Goal: Obtain resource: Download file/media

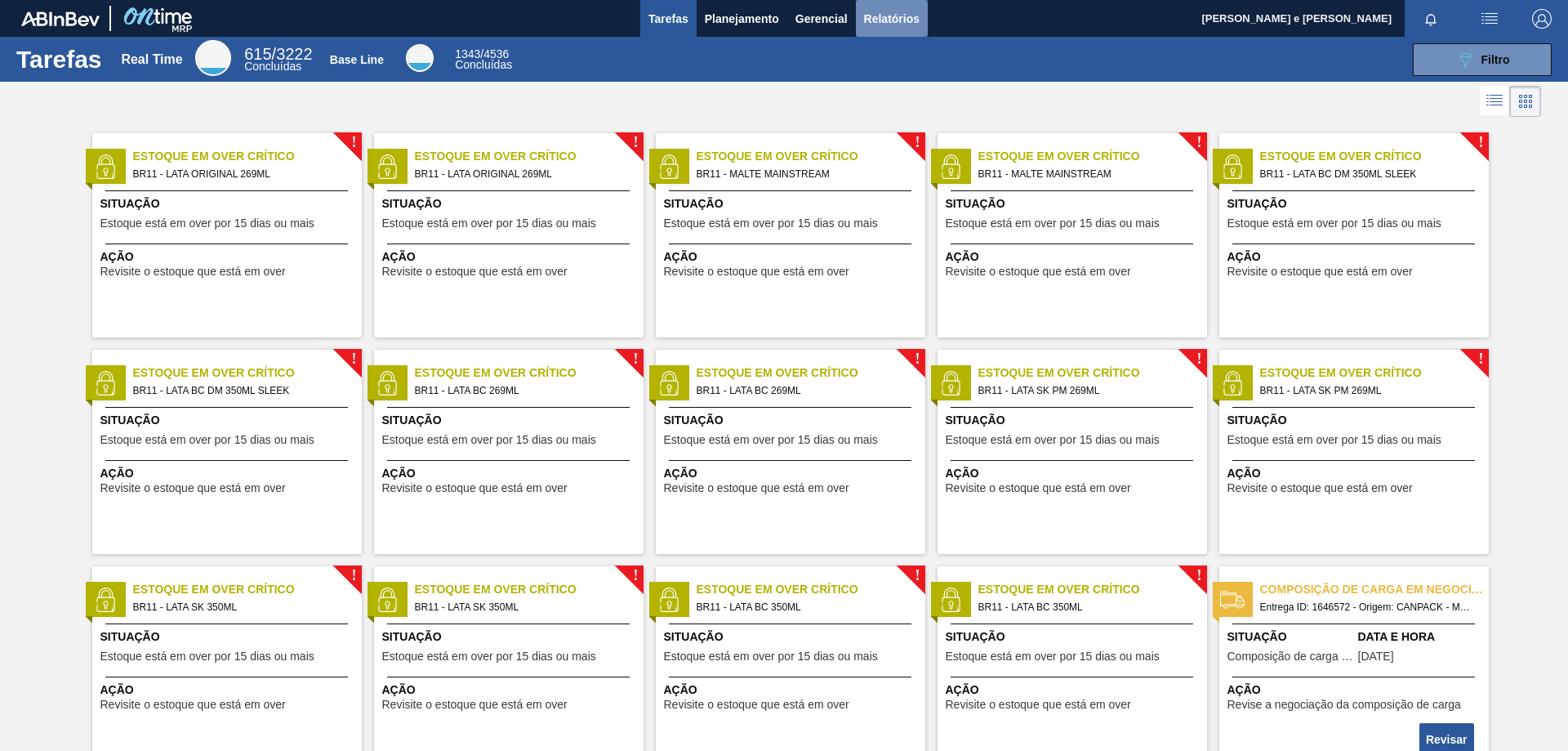
click at [879, 17] on span "Relatórios" at bounding box center [892, 18] width 55 height 19
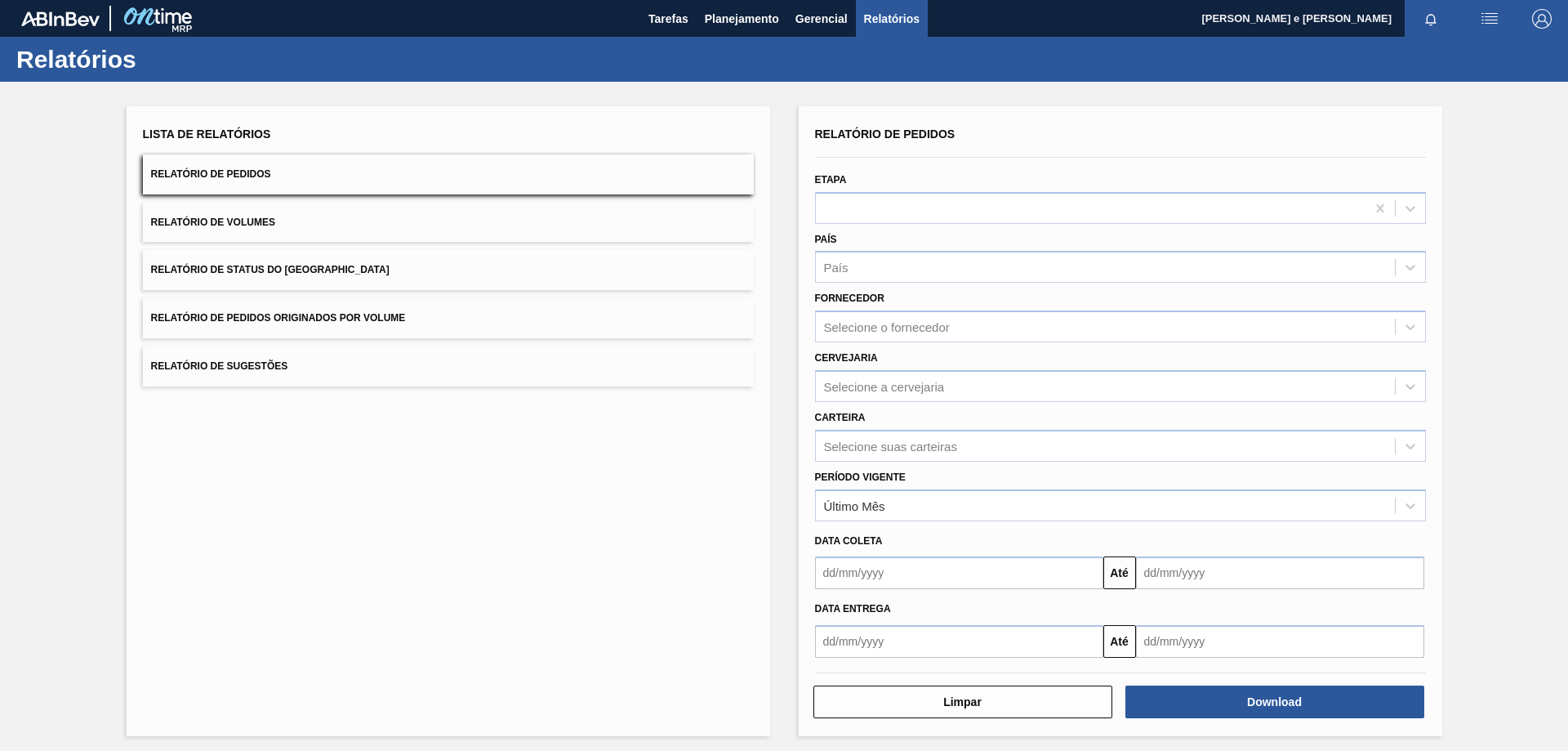
click at [287, 173] on button "Relatório de Pedidos" at bounding box center [448, 173] width 611 height 40
click at [841, 278] on div "País" at bounding box center [1106, 268] width 579 height 24
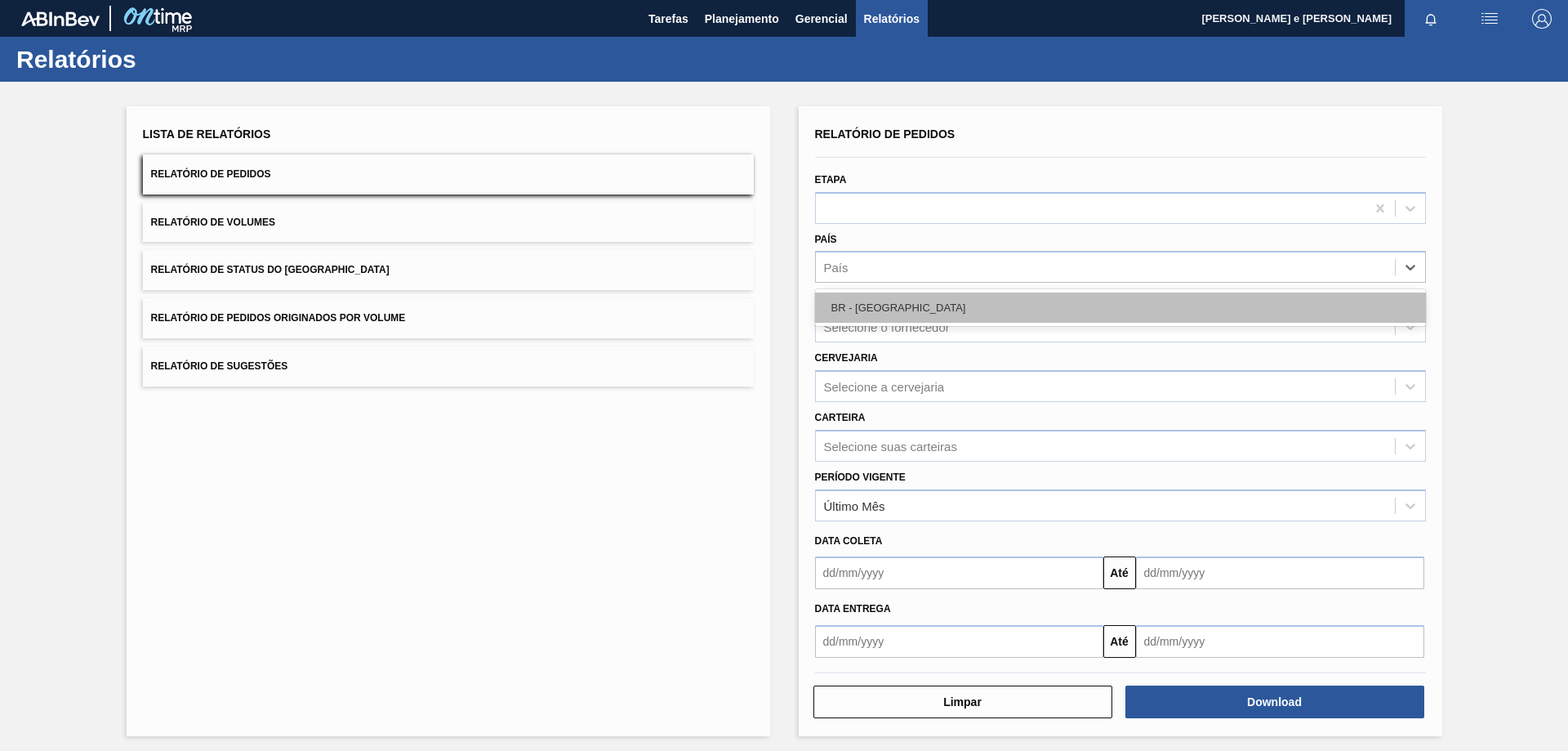
click at [848, 304] on div "BR - [GEOGRAPHIC_DATA]" at bounding box center [1121, 307] width 611 height 30
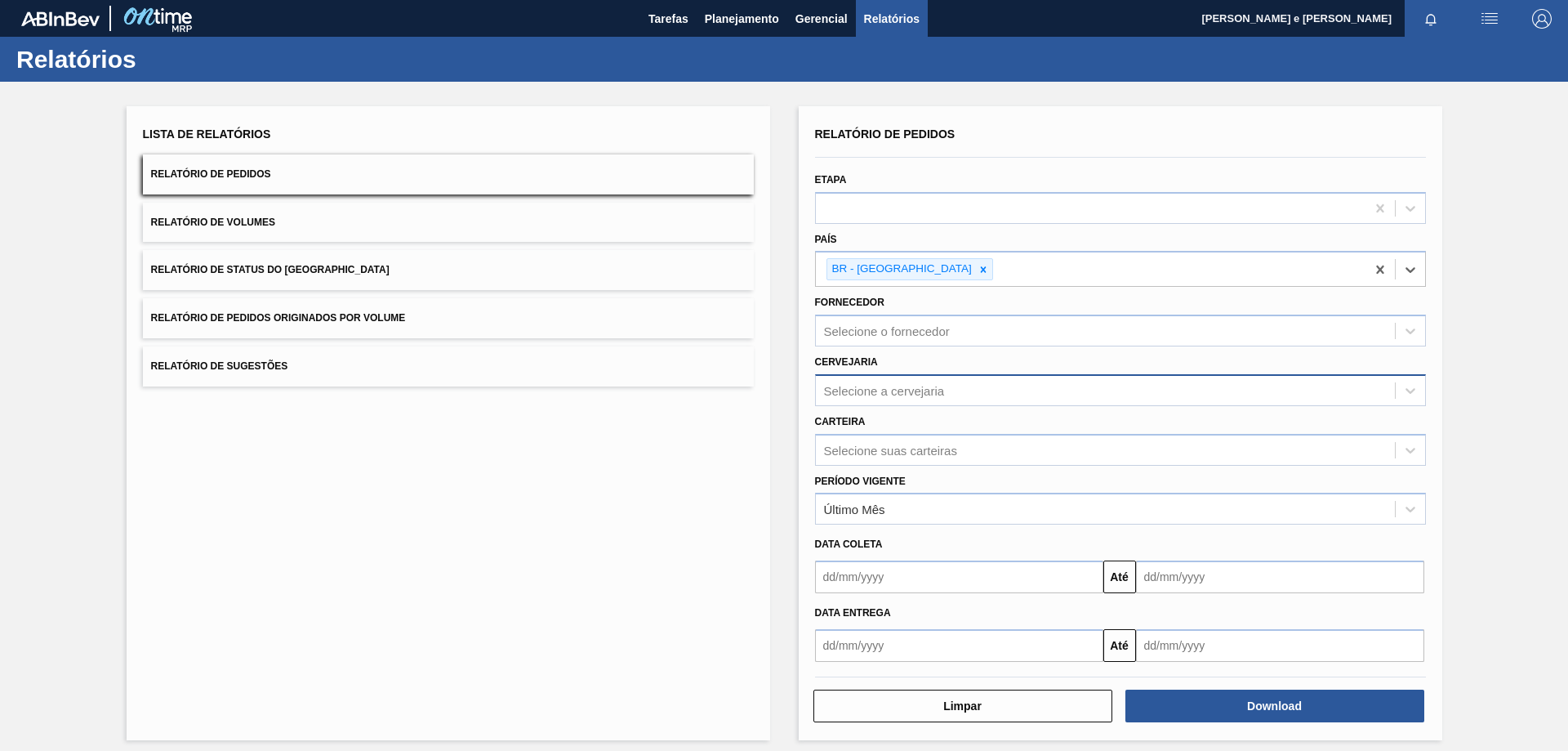
click at [855, 390] on div "Selecione a cervejaria" at bounding box center [884, 389] width 121 height 14
click at [859, 423] on div "BR11 - [GEOGRAPHIC_DATA]" at bounding box center [1121, 431] width 611 height 30
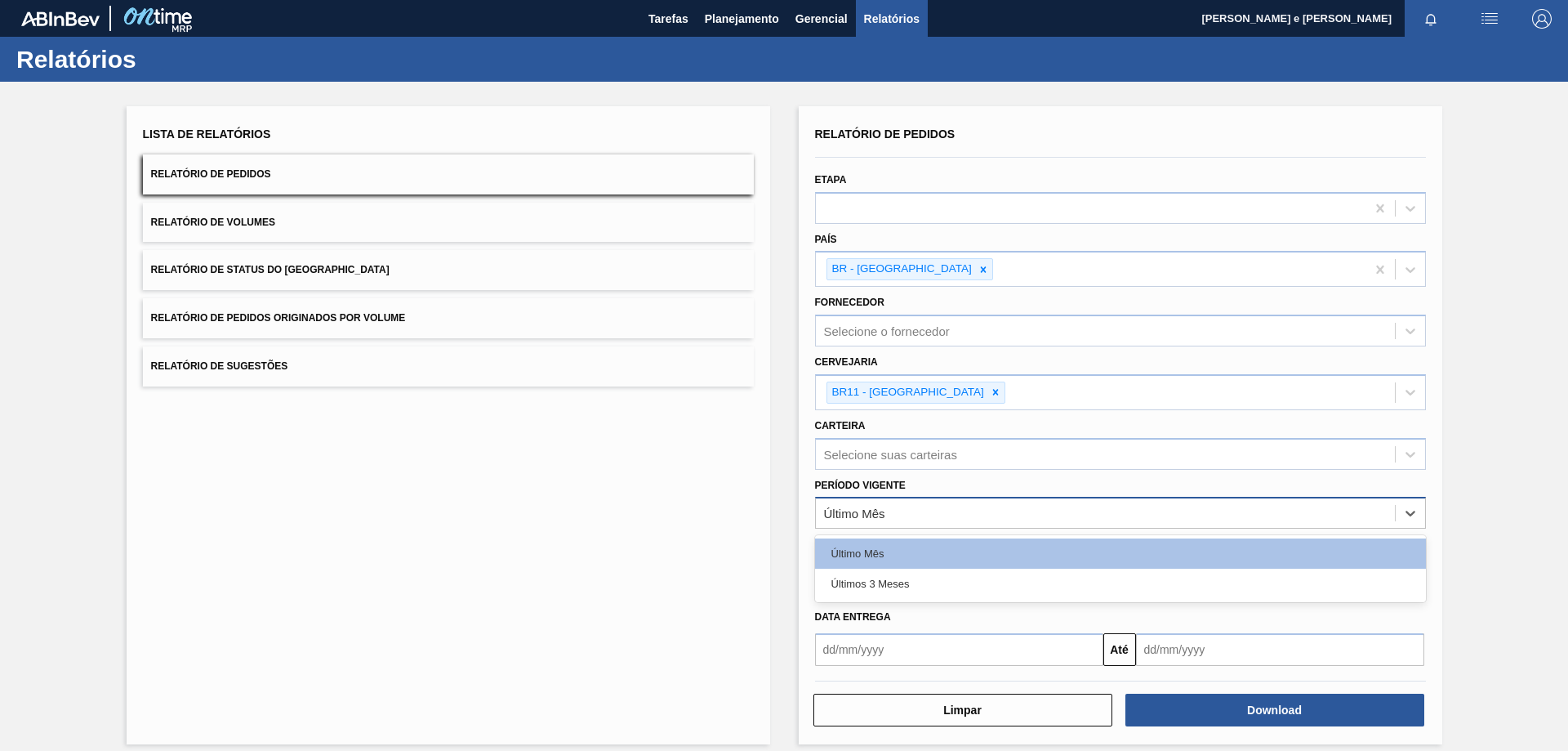
click at [838, 524] on div "Último Mês" at bounding box center [1106, 514] width 579 height 24
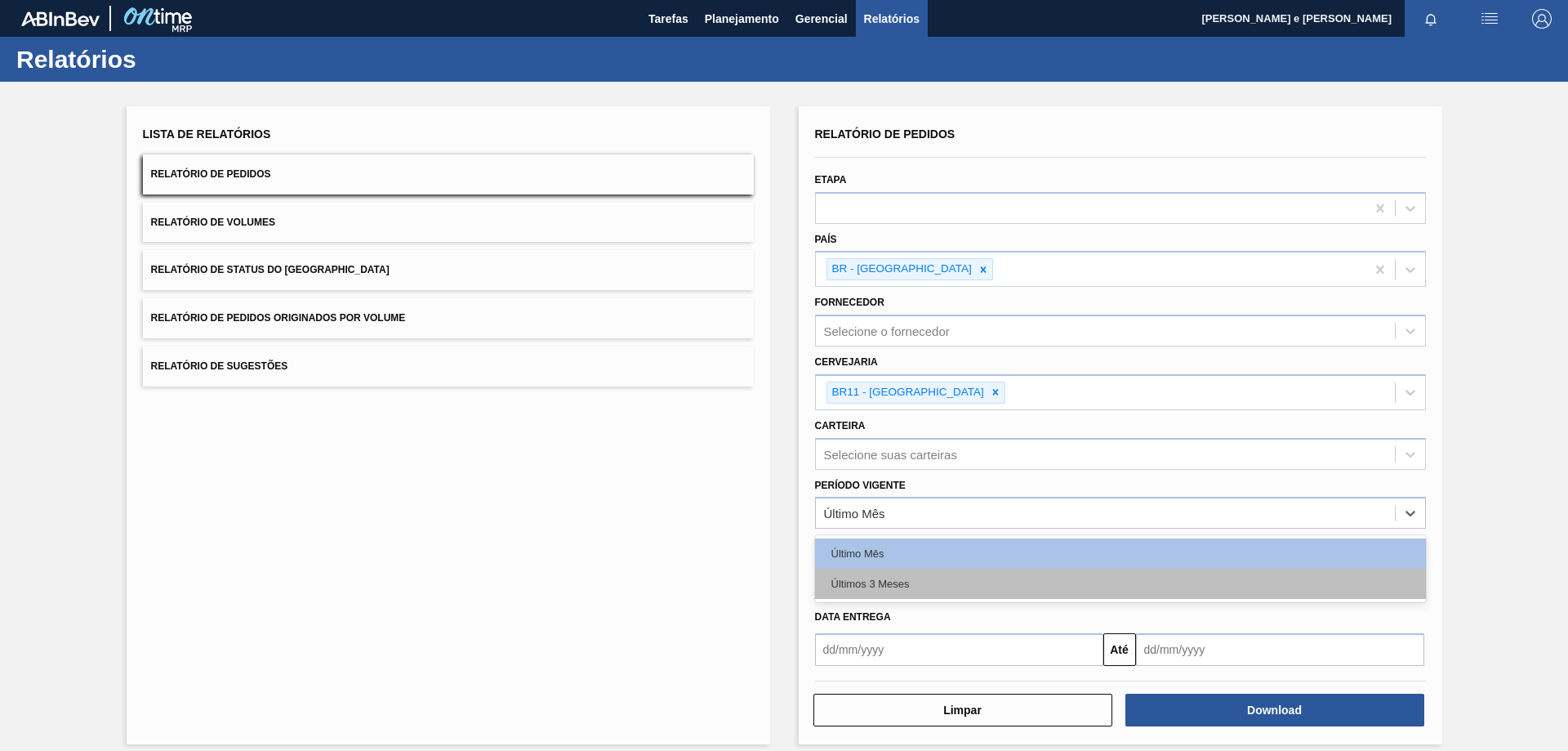
click at [848, 590] on div "Últimos 3 Meses" at bounding box center [1121, 583] width 611 height 30
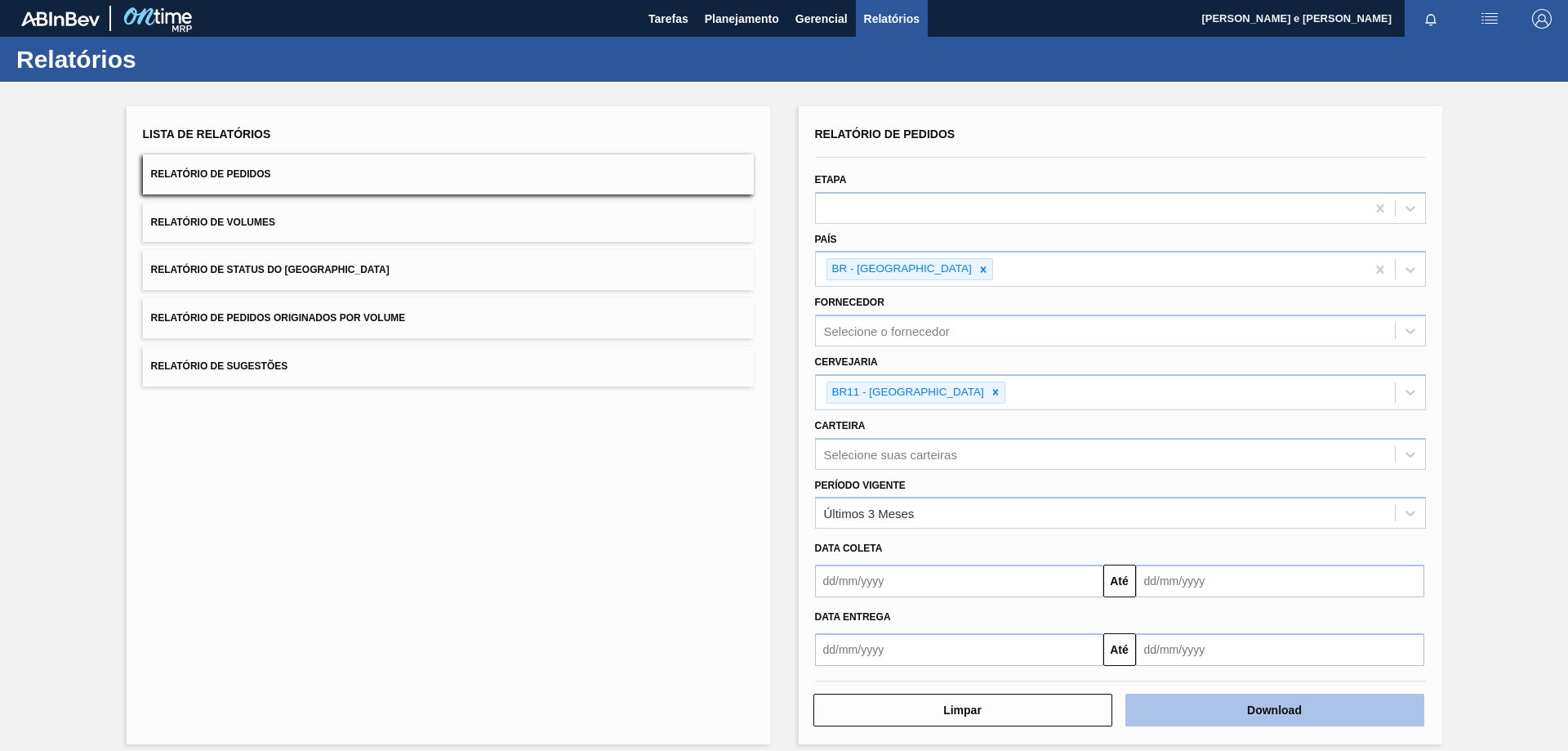
click at [1370, 710] on button "Download" at bounding box center [1275, 709] width 299 height 32
click at [1487, 511] on div "Lista de Relatórios Relatório de Pedidos Relatório de Volumes Relatório de Stat…" at bounding box center [784, 423] width 1568 height 683
